Goal: Use online tool/utility: Utilize a website feature to perform a specific function

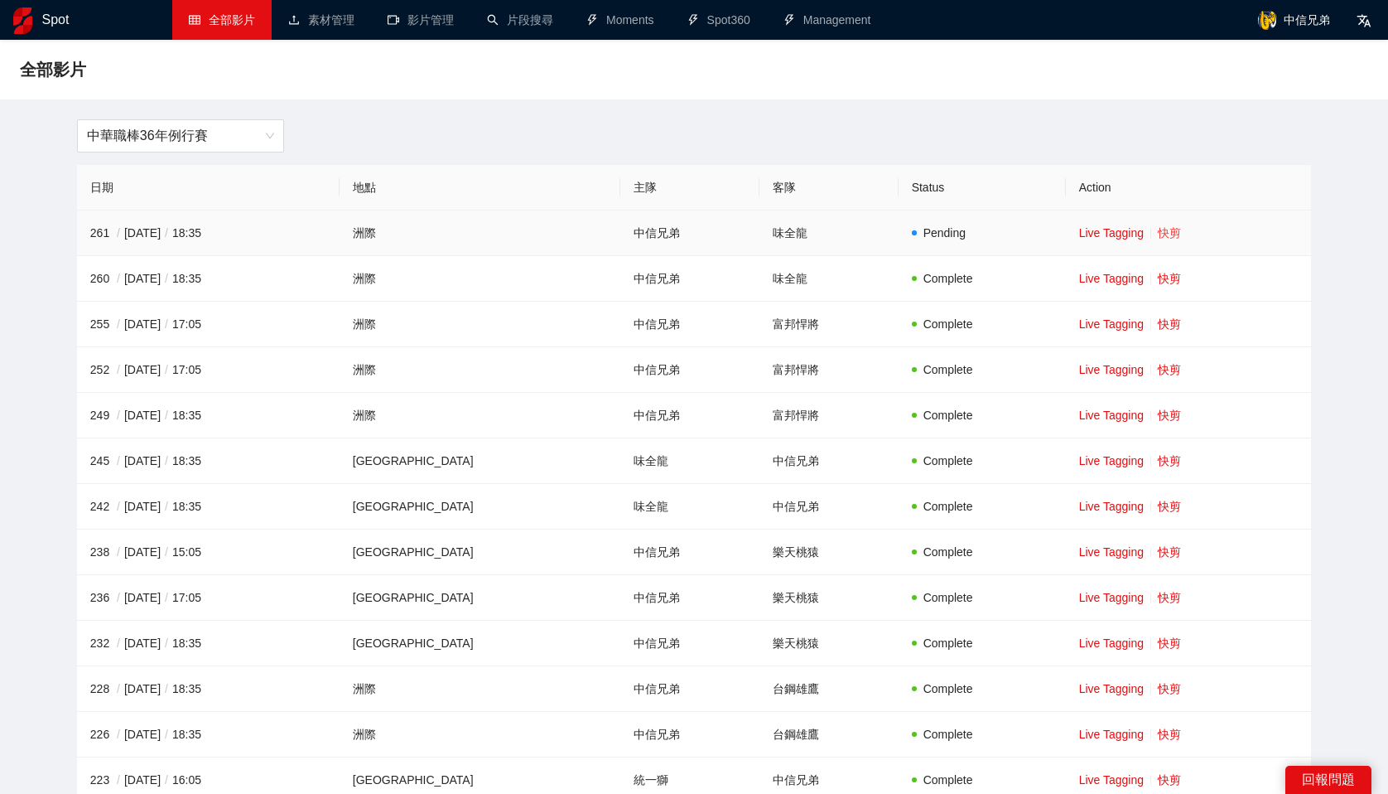
click at [1158, 236] on link "快剪" at bounding box center [1169, 232] width 23 height 13
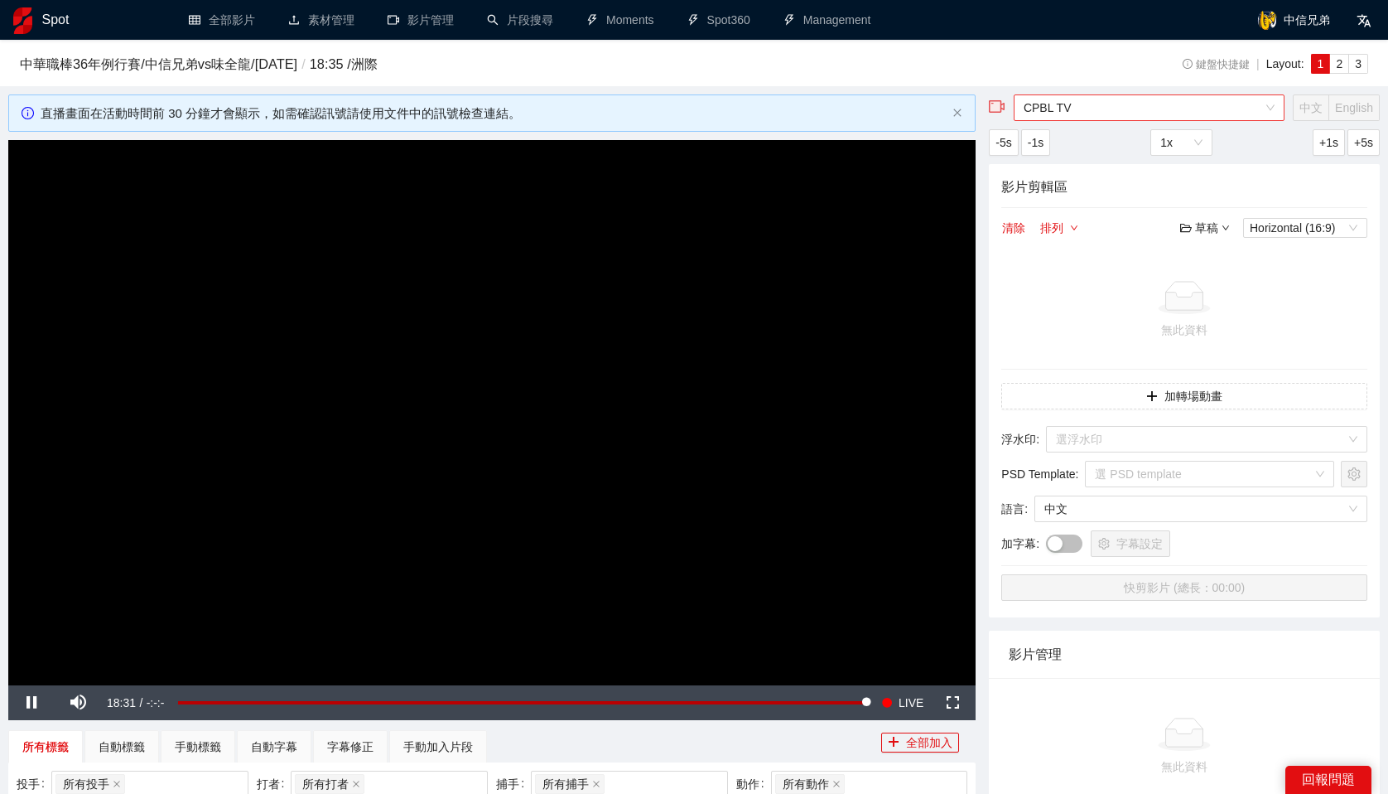
click at [1118, 107] on span "CPBL TV" at bounding box center [1149, 107] width 251 height 25
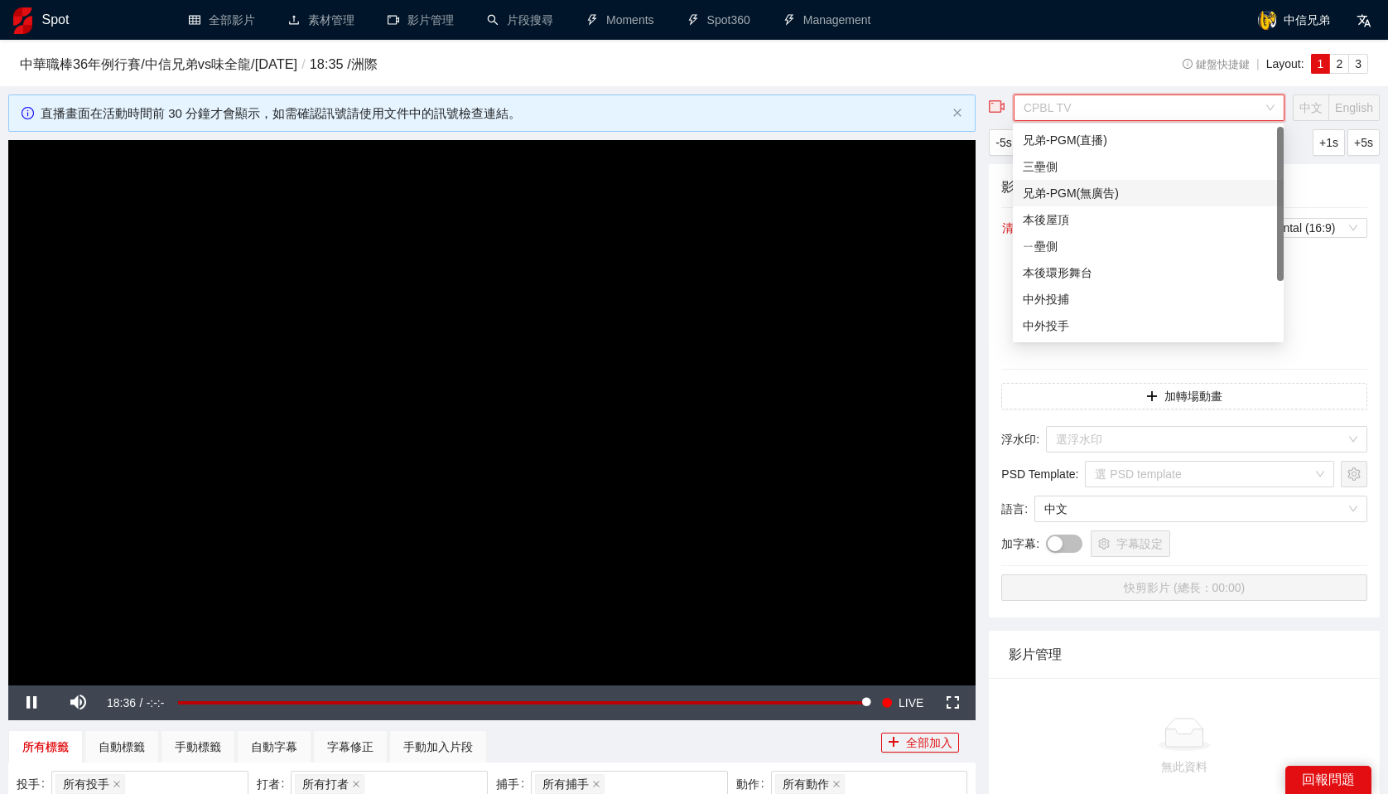
click at [1083, 199] on div "兄弟-PGM(無廣告)" at bounding box center [1148, 193] width 251 height 18
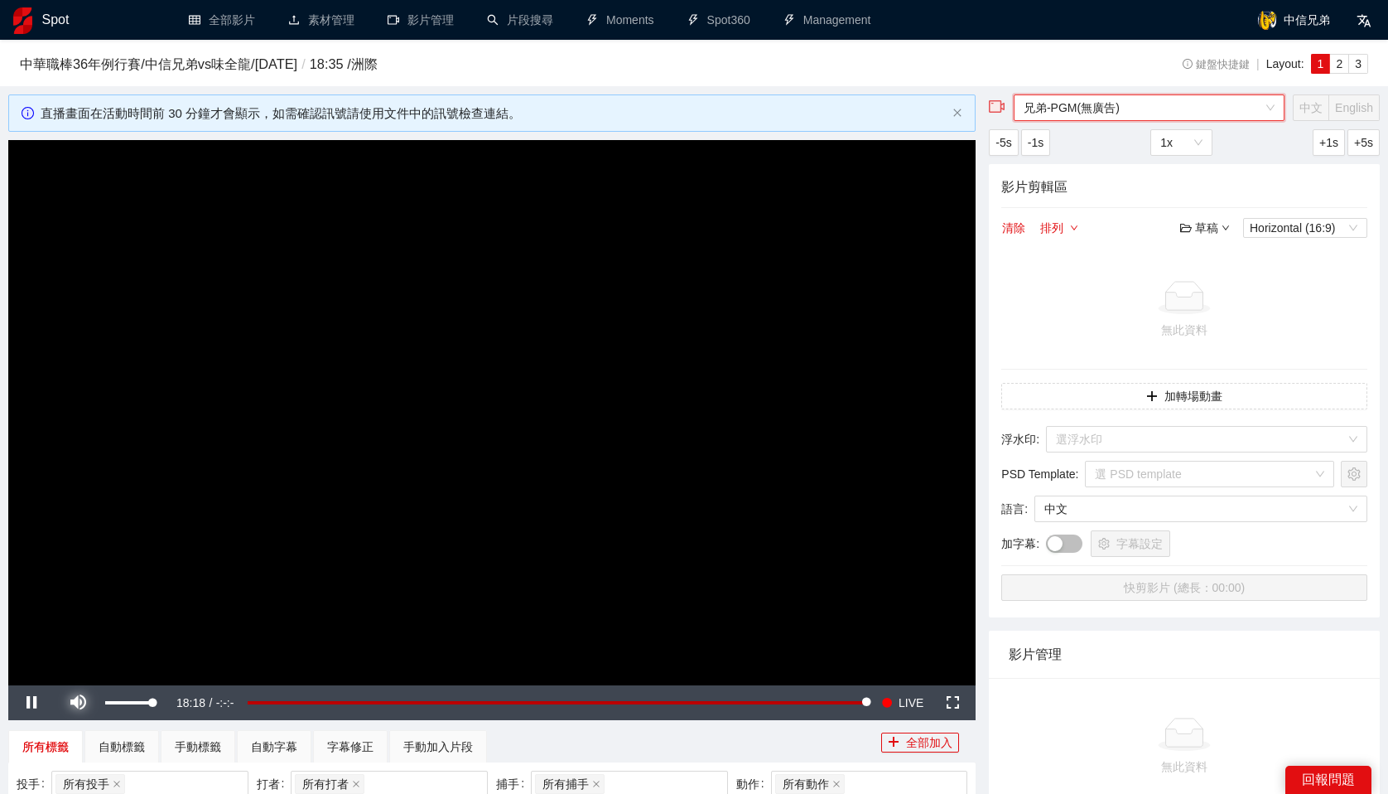
click at [78, 702] on span "Video Player" at bounding box center [78, 702] width 0 height 0
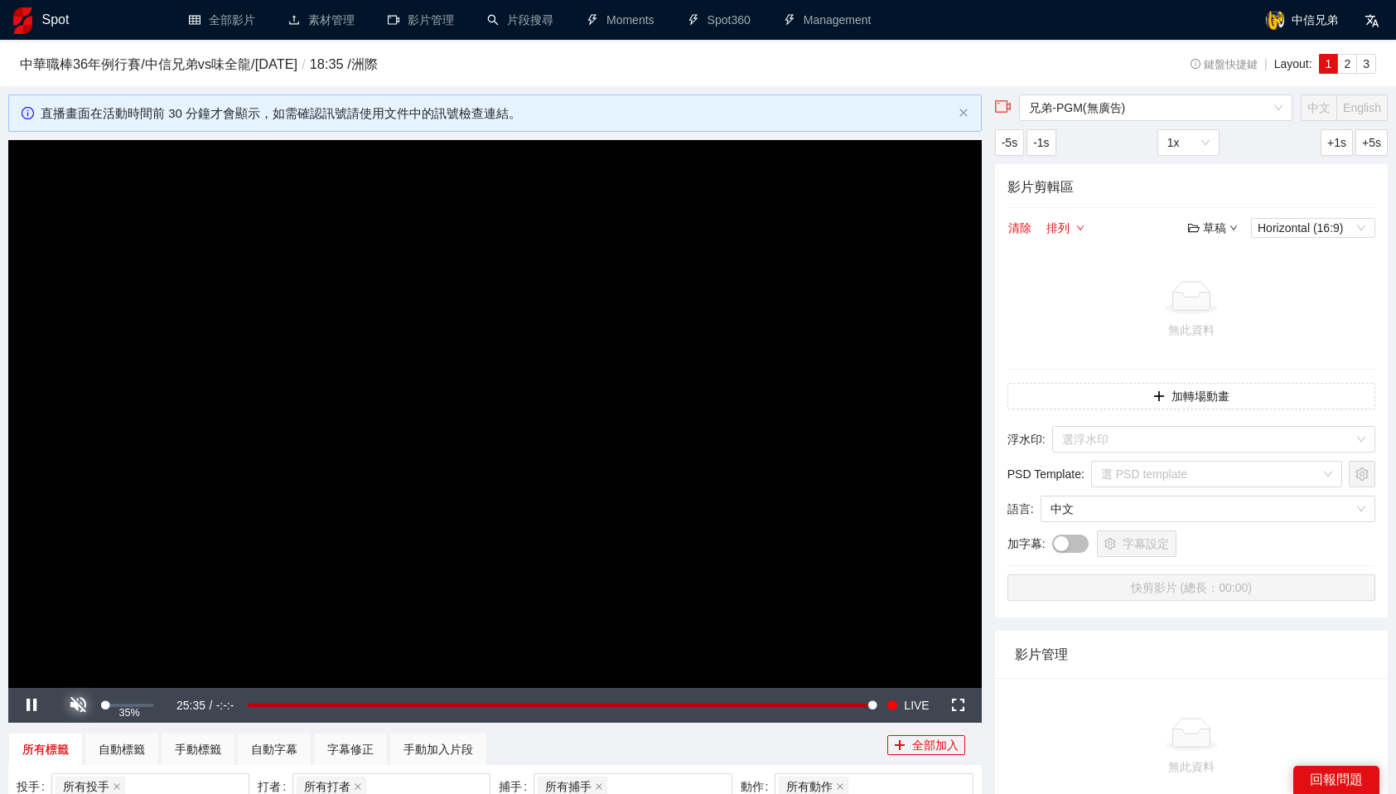
click at [78, 705] on span "Video Player" at bounding box center [78, 705] width 0 height 0
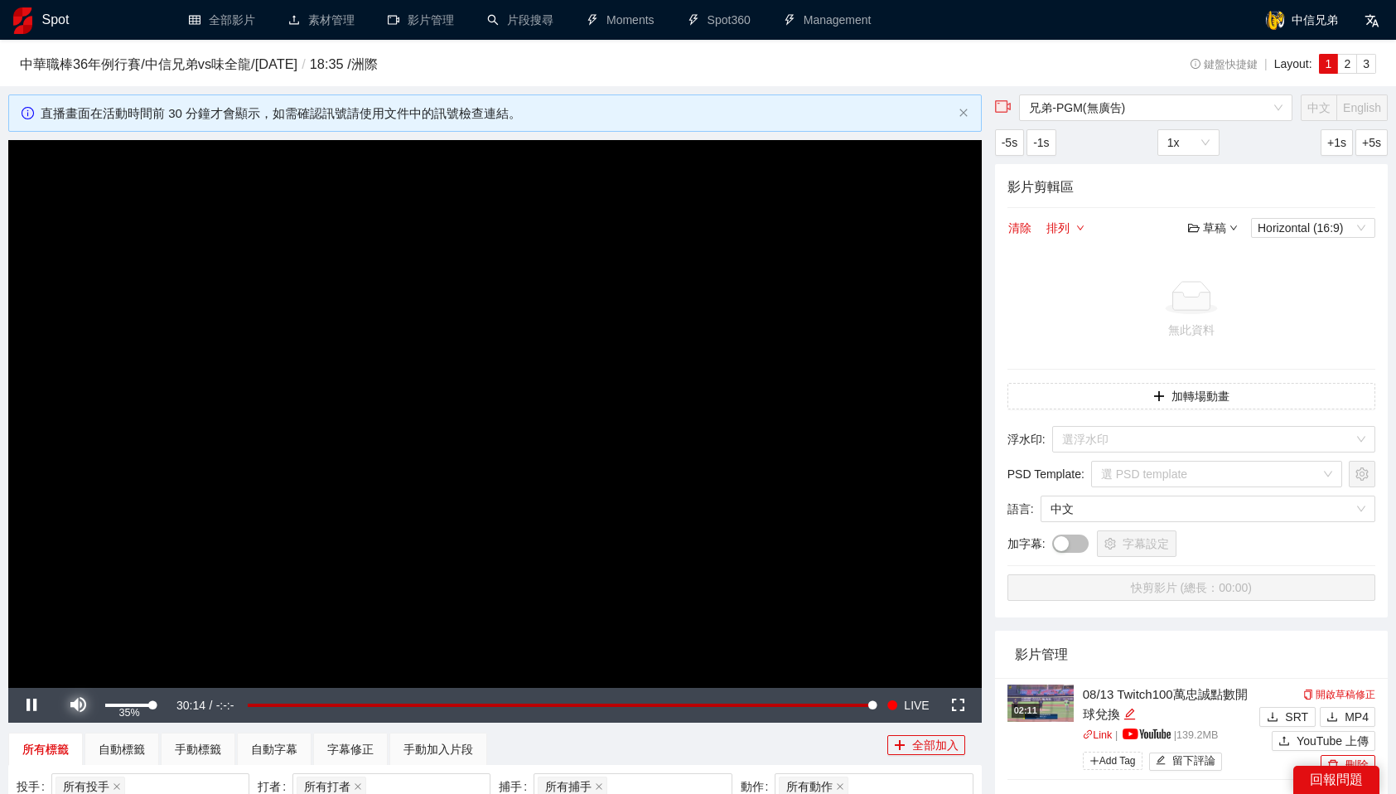
click at [78, 705] on span "Video Player" at bounding box center [78, 705] width 0 height 0
click at [678, 743] on div "所有標籤 自動標籤 手動標籤 自動字幕 字幕修正 手動加入片段" at bounding box center [447, 748] width 879 height 33
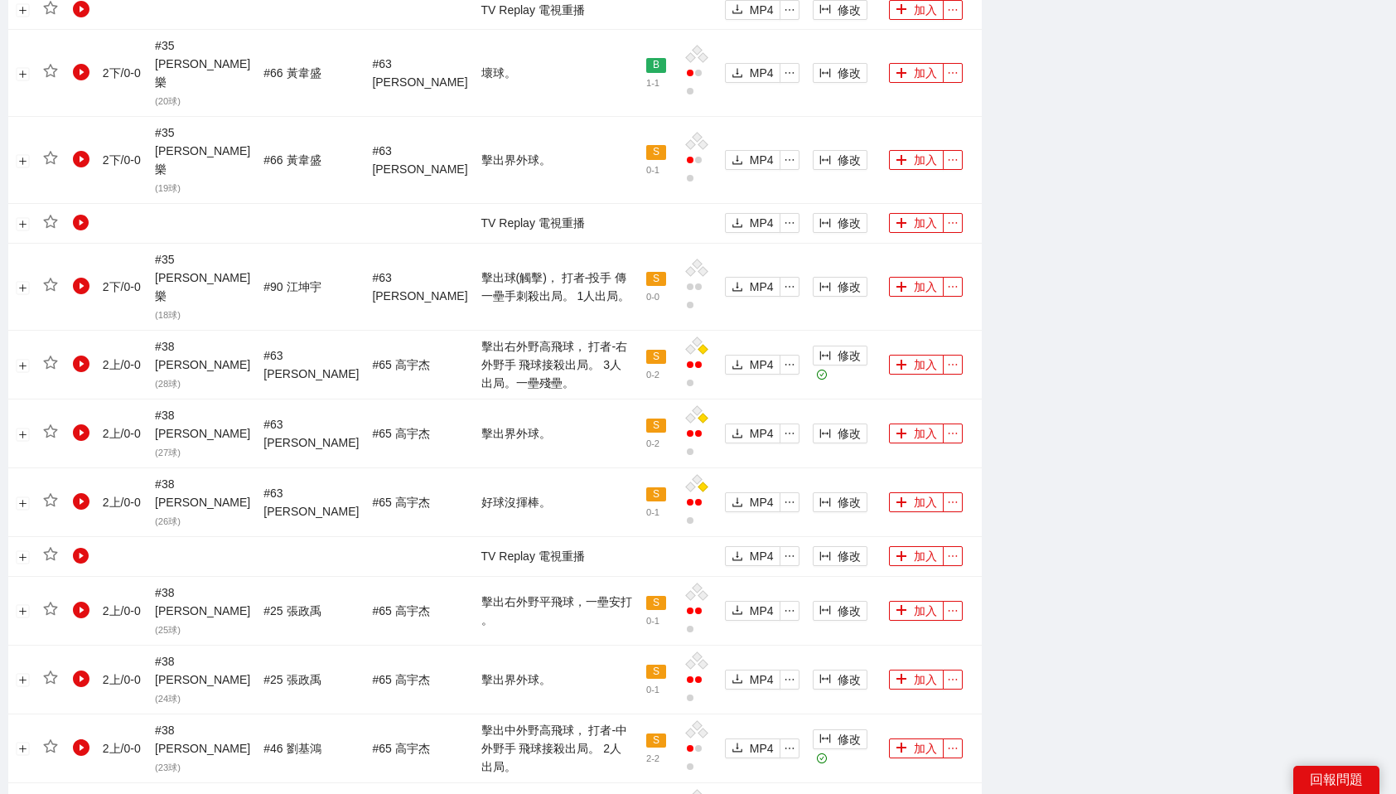
scroll to position [1362, 0]
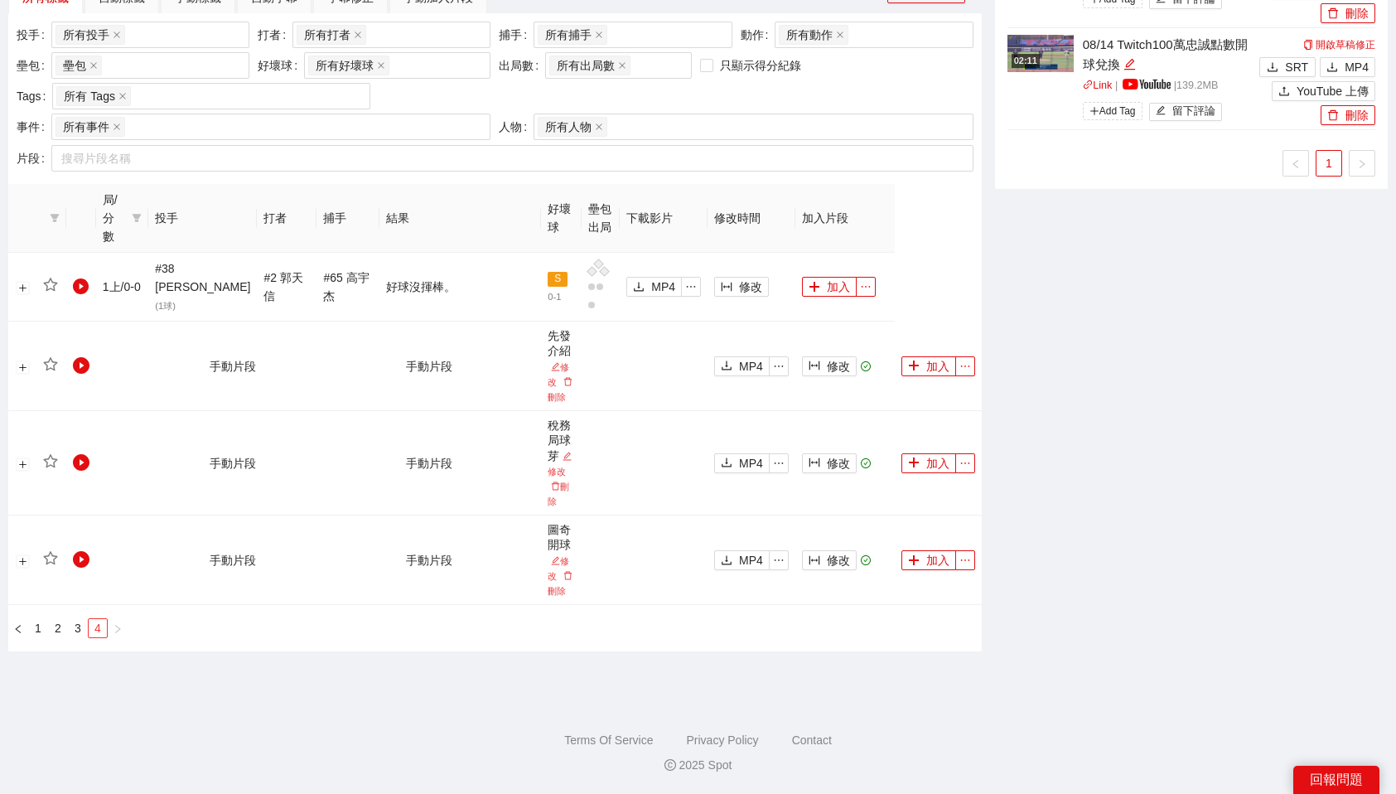
scroll to position [733, 0]
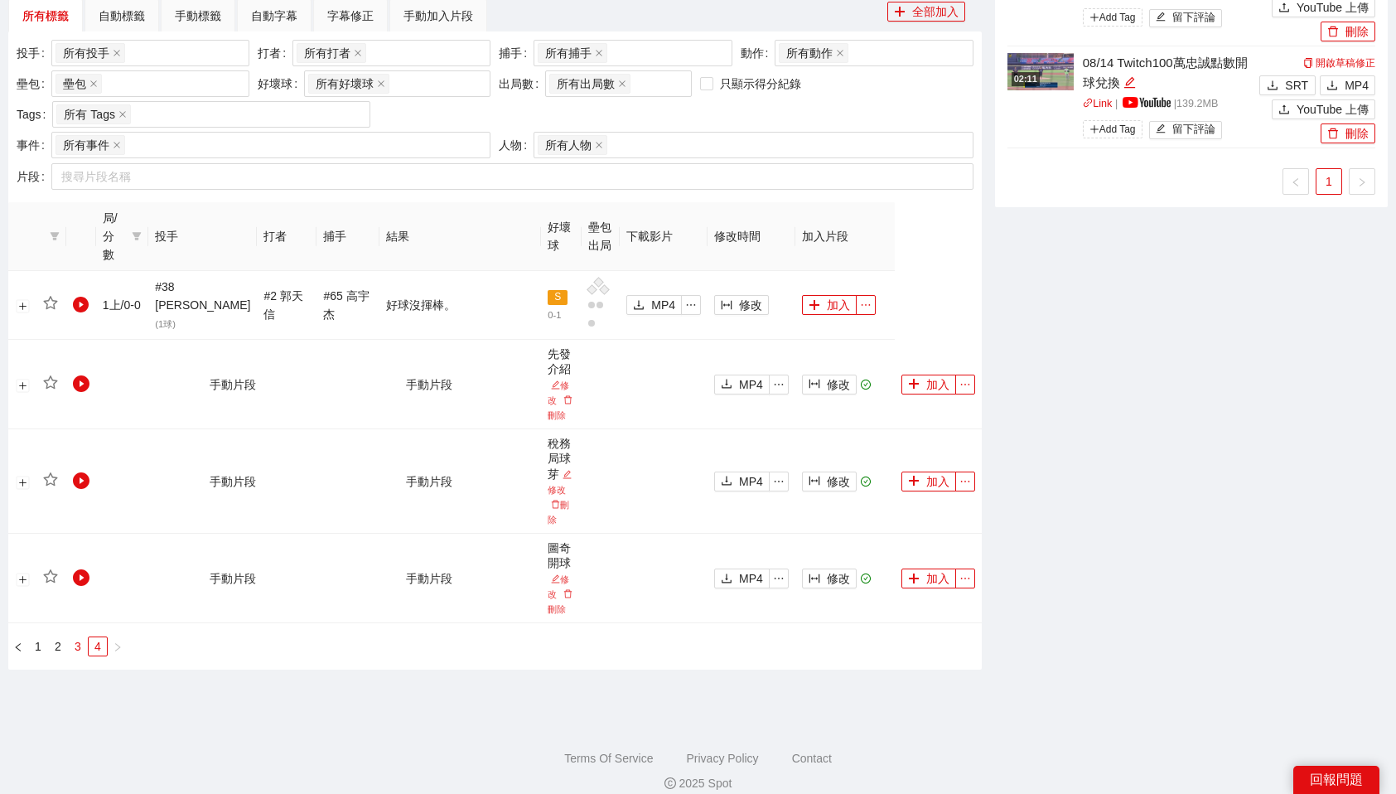
click at [80, 637] on link "3" at bounding box center [78, 646] width 18 height 18
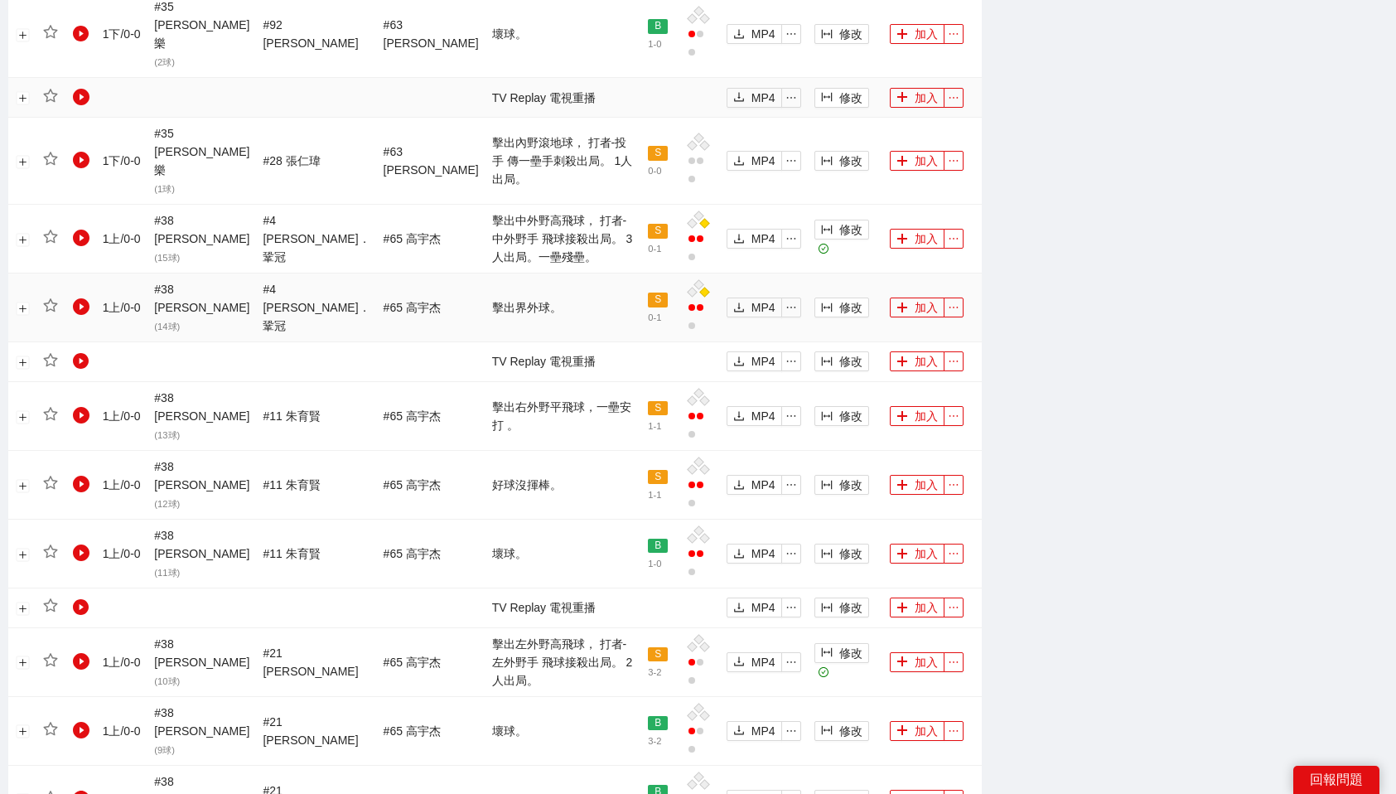
scroll to position [1353, 0]
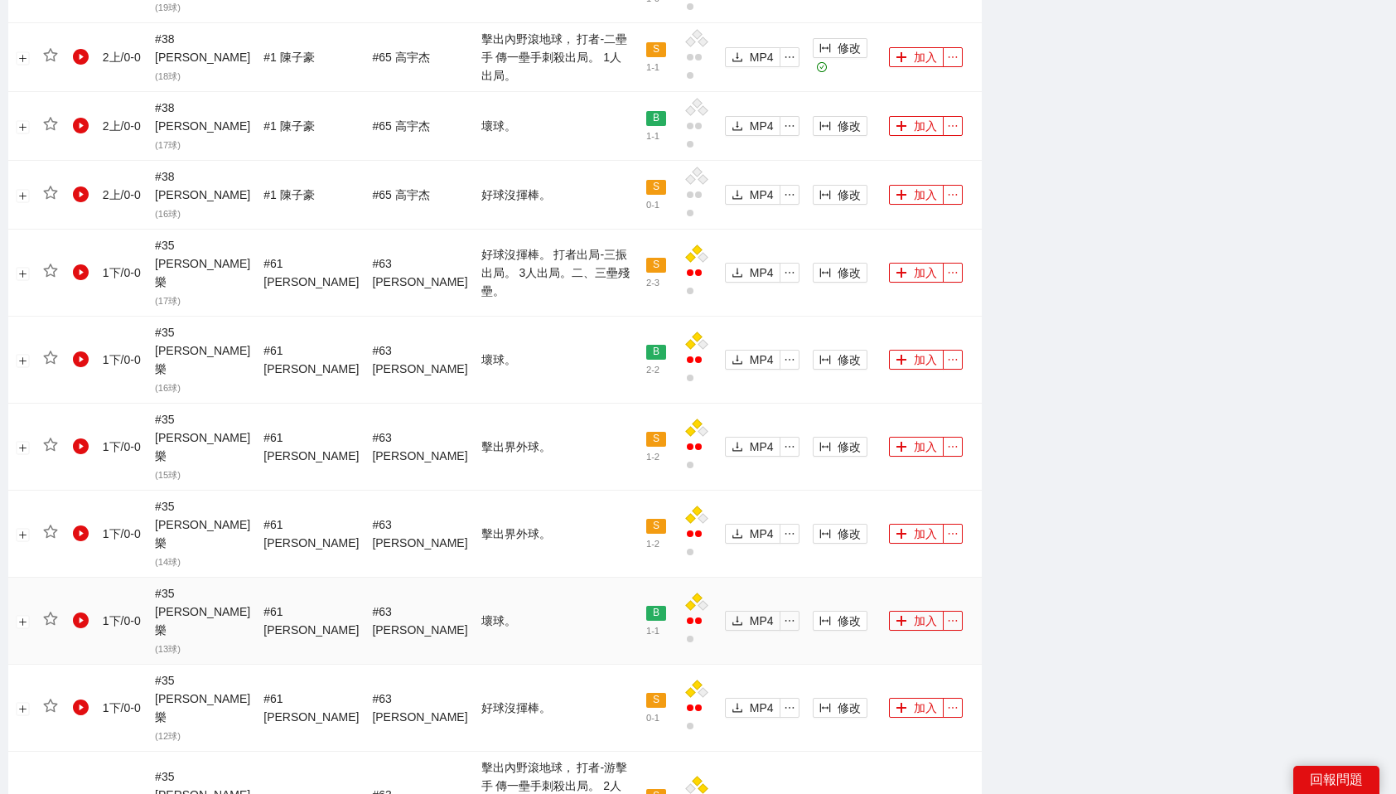
scroll to position [1402, 0]
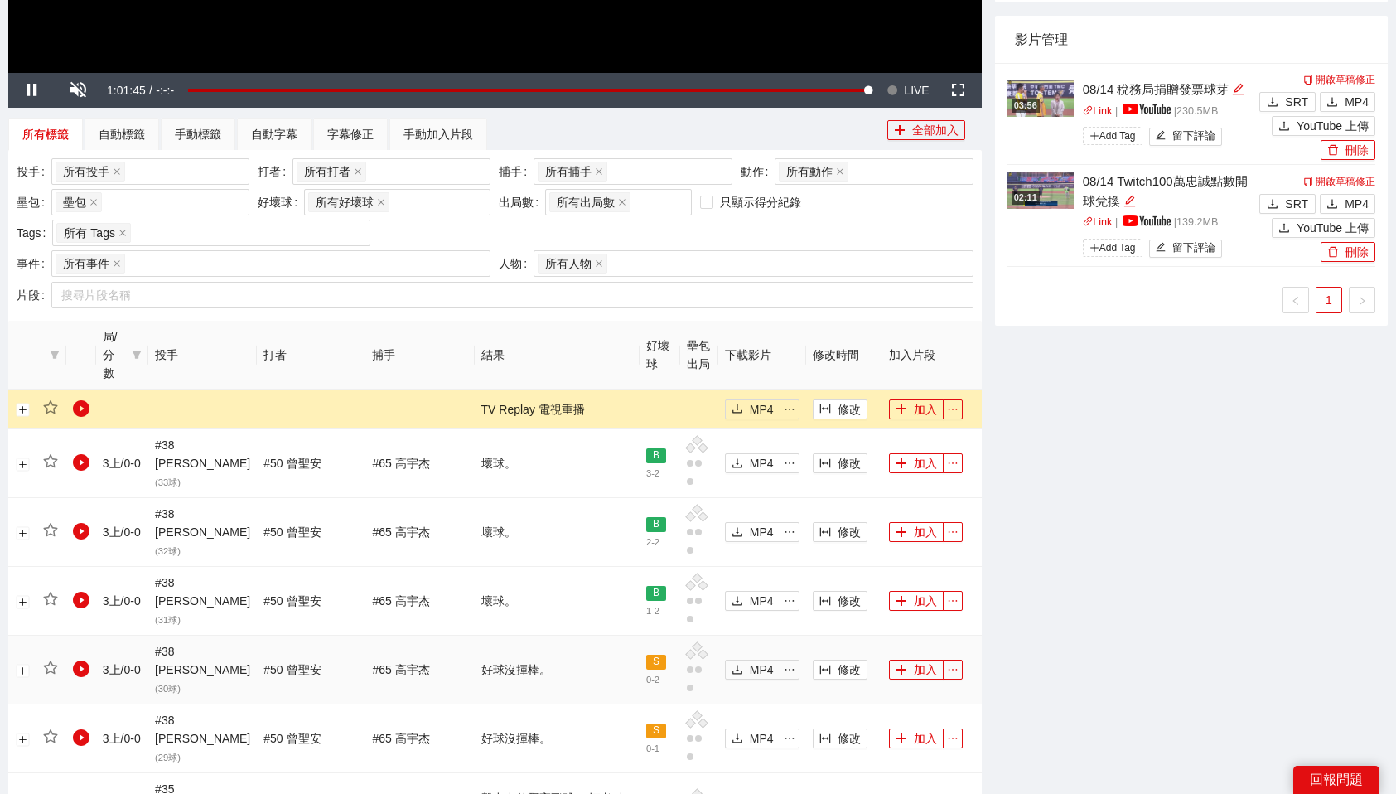
scroll to position [0, 0]
